Goal: Transaction & Acquisition: Purchase product/service

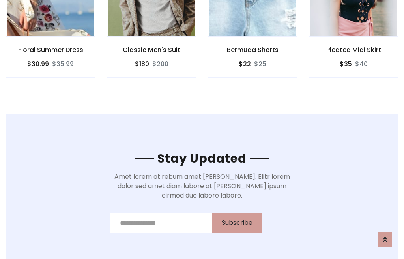
scroll to position [1187, 0]
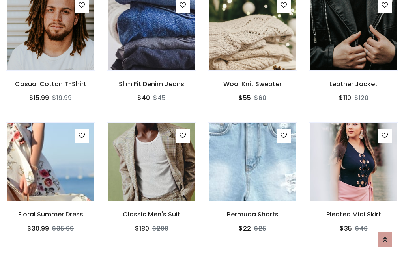
click at [202, 129] on div "Bermuda Shorts $22 $25" at bounding box center [252, 188] width 101 height 130
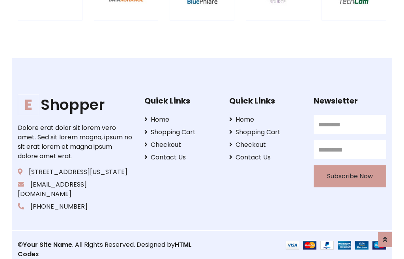
scroll to position [1500, 0]
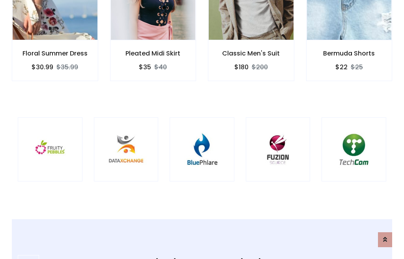
click at [202, 130] on img at bounding box center [201, 149] width 45 height 45
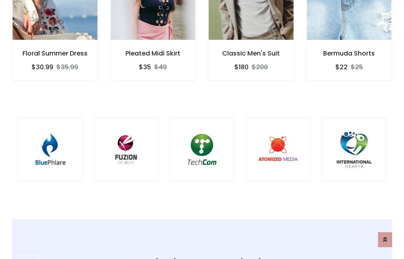
click at [202, 130] on img at bounding box center [201, 149] width 45 height 45
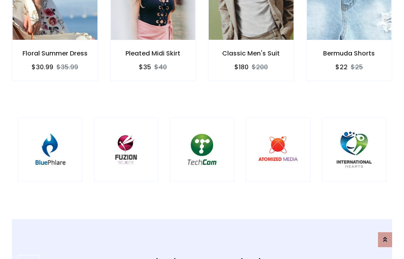
click at [202, 130] on img at bounding box center [201, 149] width 45 height 45
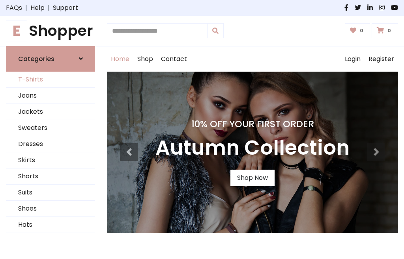
click at [50, 80] on link "T-Shirts" at bounding box center [50, 80] width 88 height 16
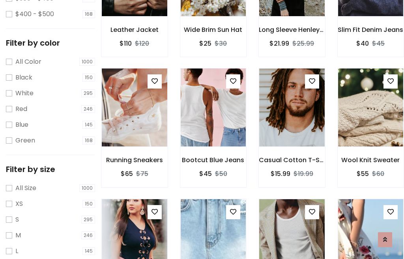
scroll to position [40, 0]
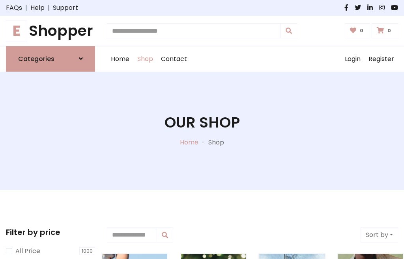
click at [50, 31] on h1 "E Shopper" at bounding box center [50, 31] width 89 height 18
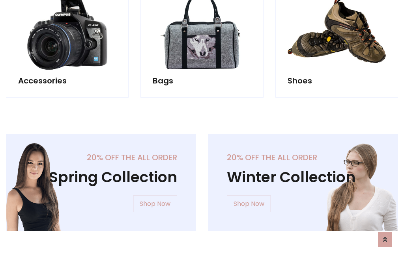
scroll to position [766, 0]
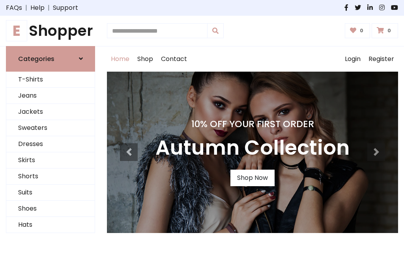
scroll to position [259, 0]
